Goal: Information Seeking & Learning: Find specific page/section

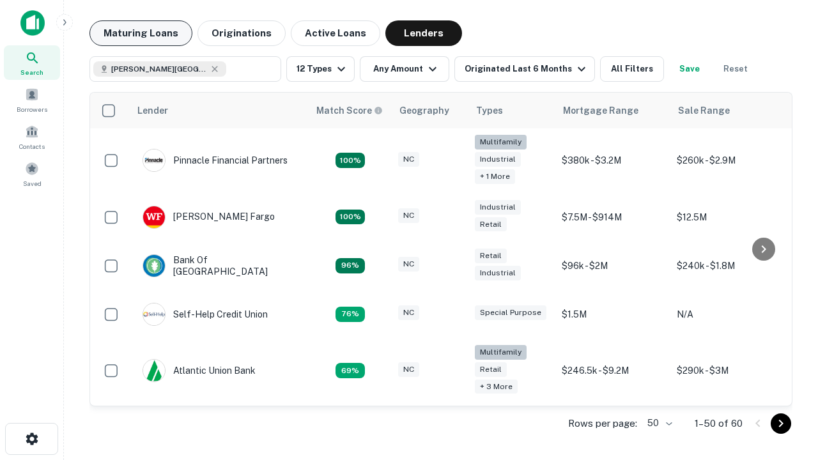
click at [141, 33] on button "Maturing Loans" at bounding box center [141, 33] width 103 height 26
